Goal: Task Accomplishment & Management: Use online tool/utility

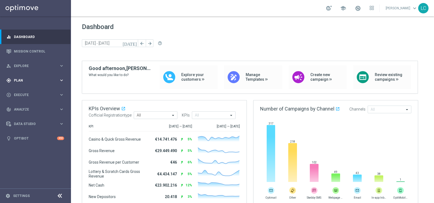
click at [20, 77] on div "gps_fixed Plan keyboard_arrow_right" at bounding box center [35, 80] width 70 height 14
click at [23, 106] on span "Templates" at bounding box center [33, 107] width 39 height 3
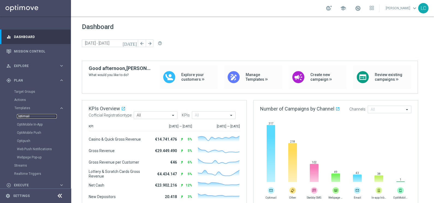
click at [24, 115] on link "Optimail" at bounding box center [37, 116] width 40 height 4
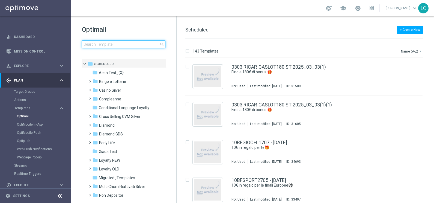
click at [120, 43] on input at bounding box center [124, 44] width 84 height 8
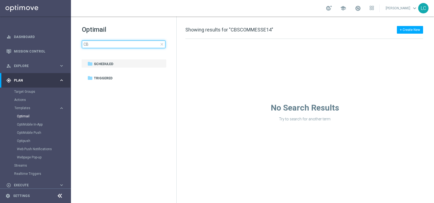
type input "C"
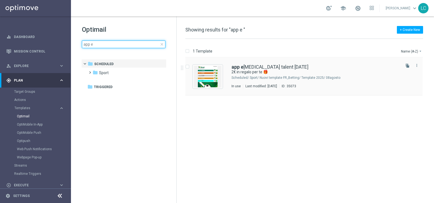
type input "app e"
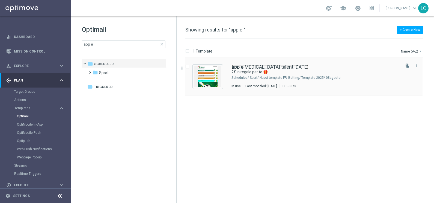
click at [254, 67] on link "app e [MEDICAL_DATA] talent [DATE]" at bounding box center [270, 66] width 77 height 5
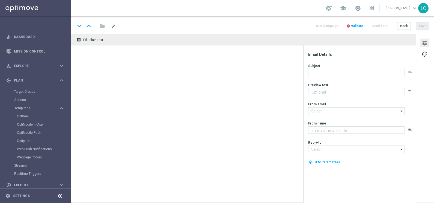
type textarea "Scarica l'app o attiva le notifiche"
type input "[EMAIL_ADDRESS][DOMAIN_NAME]"
type textarea "Sisal"
type input "[EMAIL_ADDRESS][DOMAIN_NAME]"
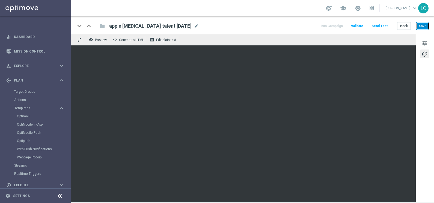
click at [422, 25] on button "Save" at bounding box center [422, 26] width 13 height 8
